Goal: Task Accomplishment & Management: Use online tool/utility

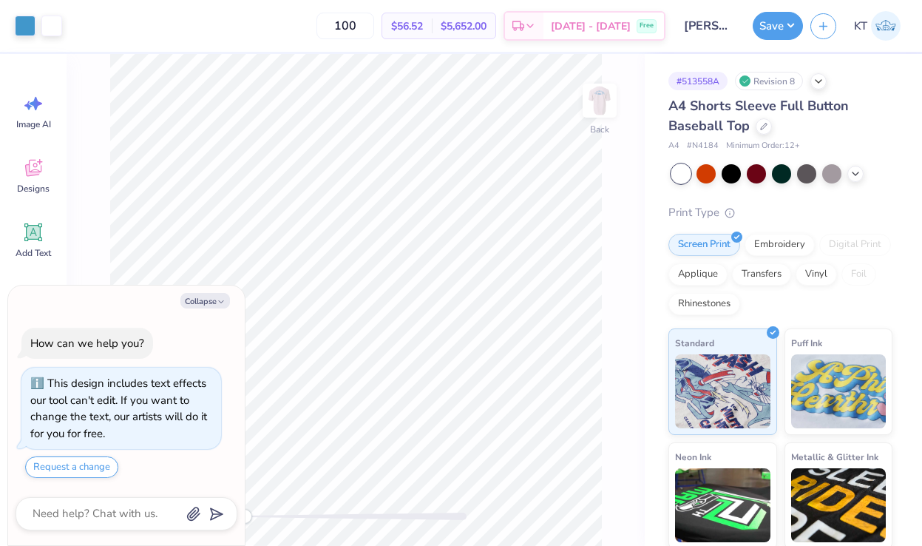
click at [206, 314] on div "Collapse How can we help you? This design includes text effects our tool can't …" at bounding box center [126, 415] width 237 height 260
click at [206, 303] on button "Collapse" at bounding box center [205, 301] width 50 height 16
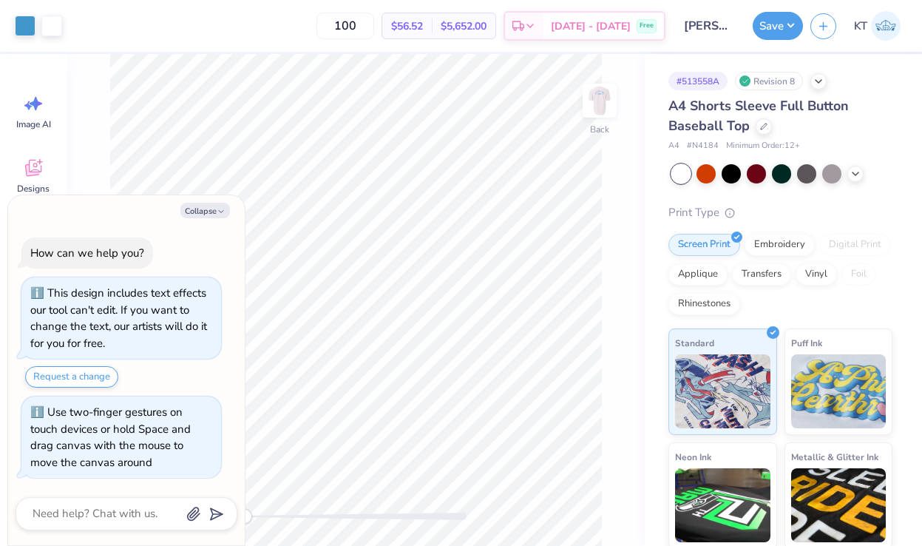
drag, startPoint x: 246, startPoint y: 515, endPoint x: 177, endPoint y: 512, distance: 68.8
click at [177, 512] on body "Art colors 100 $56.52 Per Item $5,652.00 Total Est. Delivery [DATE] - [DATE] Fr…" at bounding box center [461, 273] width 922 height 546
click at [192, 210] on button "Collapse" at bounding box center [205, 211] width 50 height 16
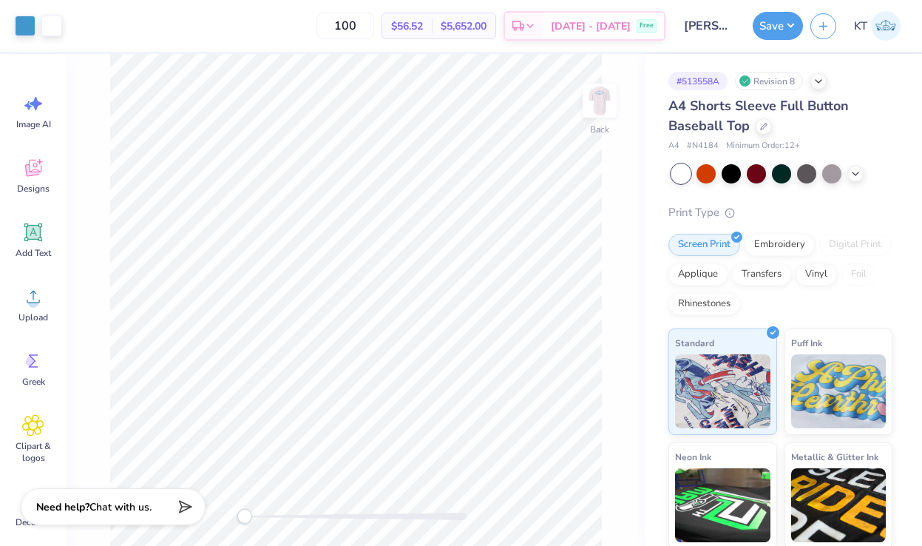
type textarea "x"
click at [589, 101] on img at bounding box center [599, 100] width 59 height 59
click at [594, 96] on img at bounding box center [599, 100] width 59 height 59
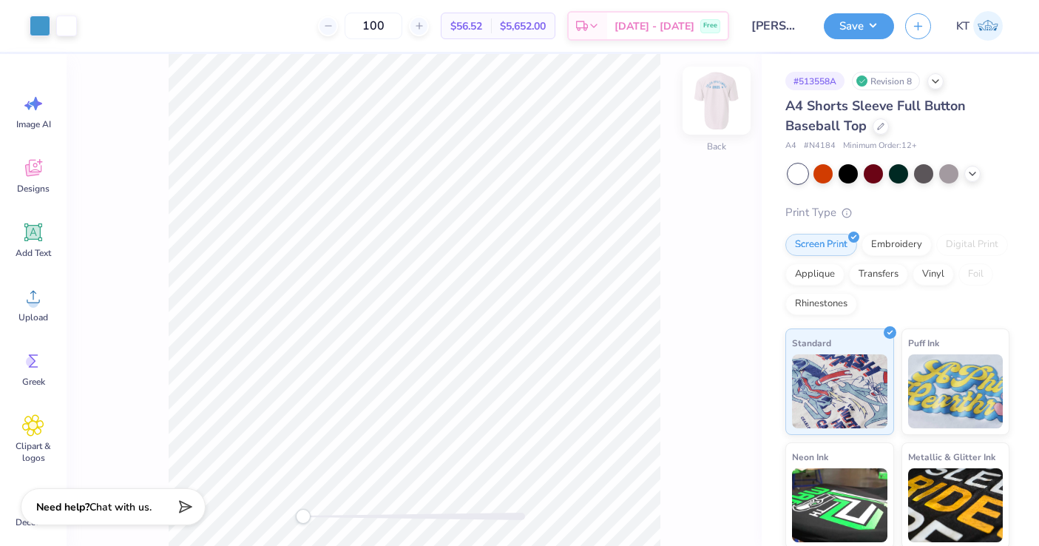
click at [718, 88] on img at bounding box center [716, 100] width 59 height 59
click at [843, 375] on img at bounding box center [839, 389] width 95 height 74
click at [716, 104] on img at bounding box center [716, 100] width 59 height 59
click at [841, 384] on img at bounding box center [839, 389] width 95 height 74
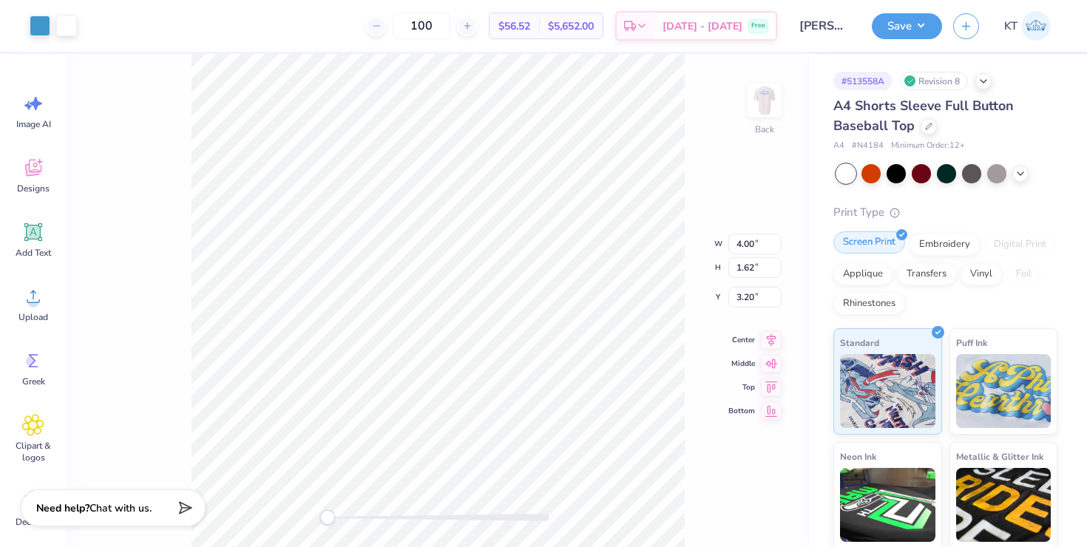
click at [890, 233] on div "Screen Print" at bounding box center [869, 242] width 72 height 22
click at [762, 103] on img at bounding box center [764, 100] width 59 height 59
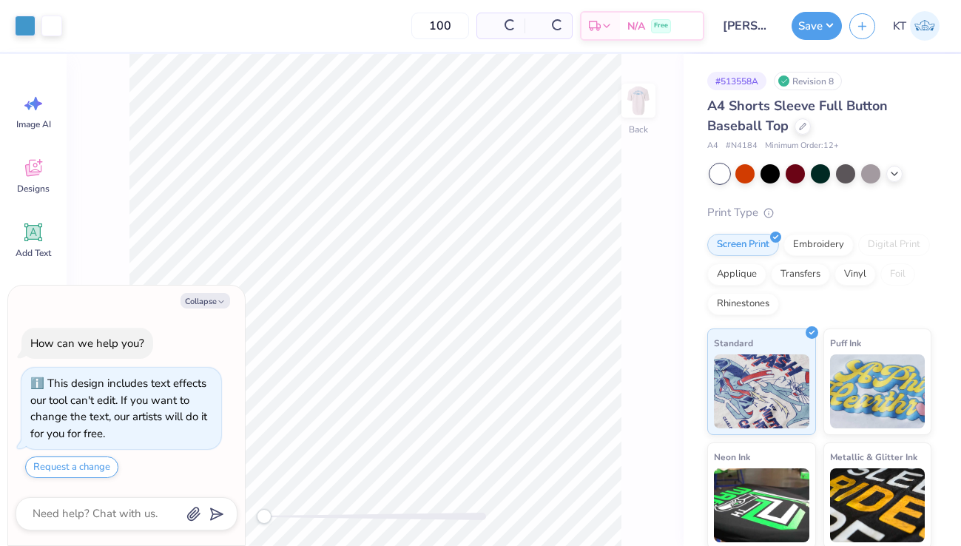
click at [202, 302] on button "Collapse" at bounding box center [205, 301] width 50 height 16
type textarea "x"
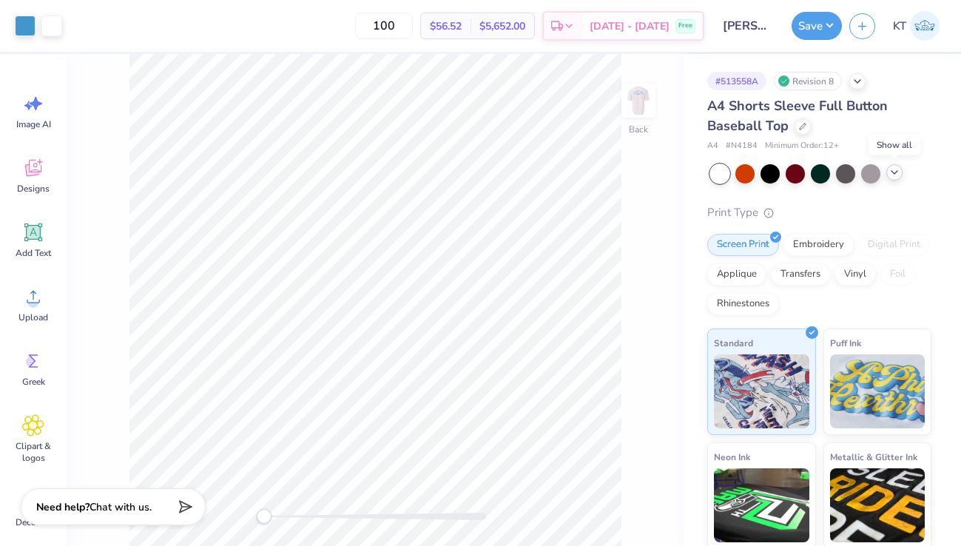
click at [893, 171] on icon at bounding box center [894, 172] width 12 height 12
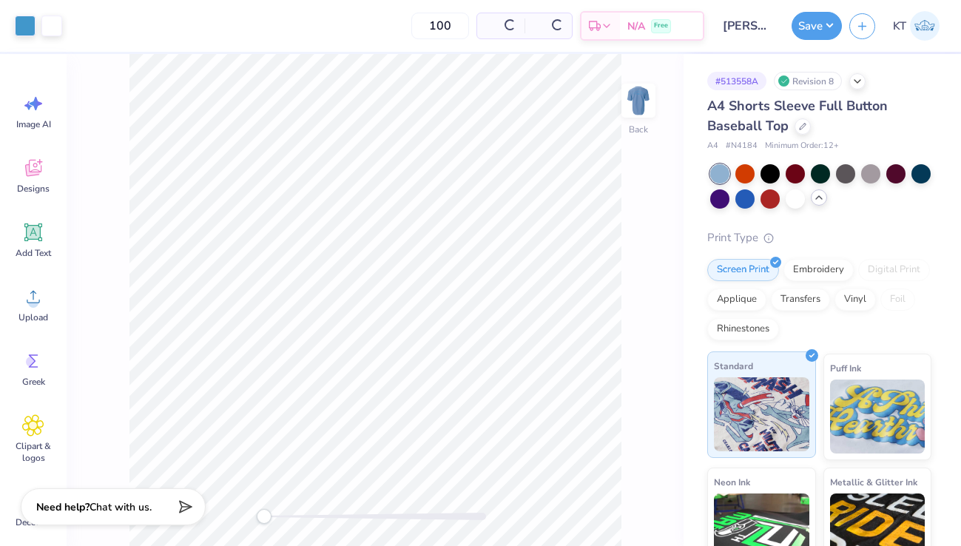
scroll to position [142, 0]
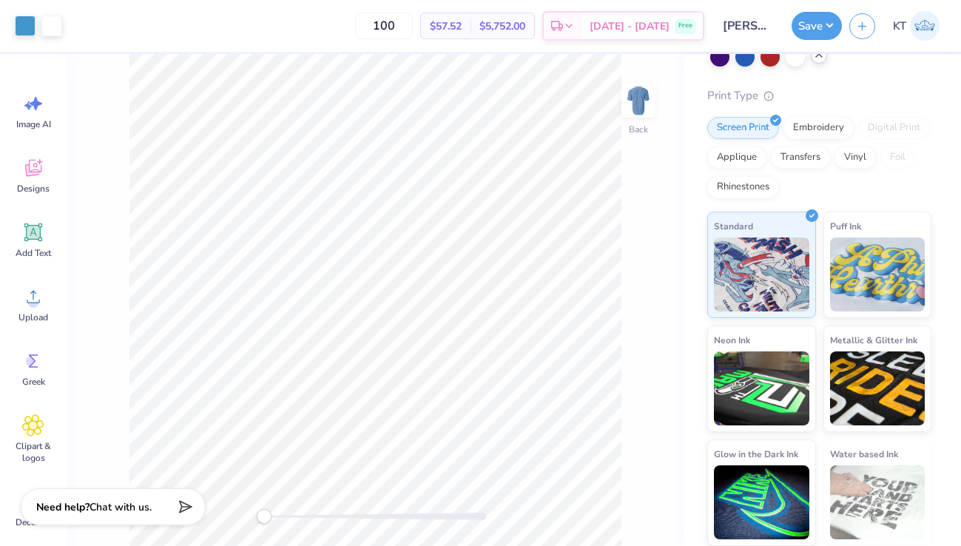
click at [793, 63] on div at bounding box center [794, 56] width 19 height 19
click at [628, 123] on div "Back" at bounding box center [638, 110] width 34 height 52
click at [628, 115] on img at bounding box center [638, 101] width 30 height 30
click at [756, 132] on div "Screen Print" at bounding box center [743, 126] width 72 height 22
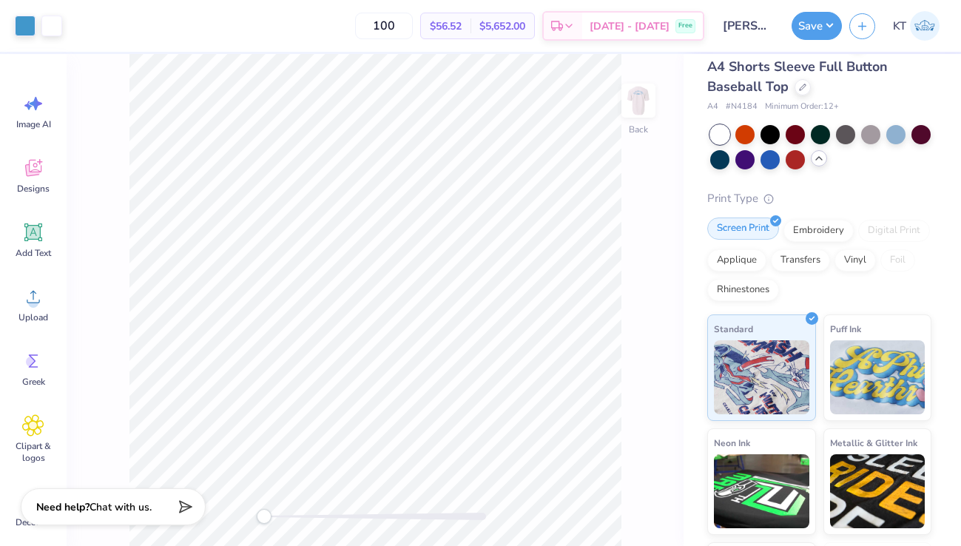
scroll to position [0, 0]
